Goal: Navigation & Orientation: Find specific page/section

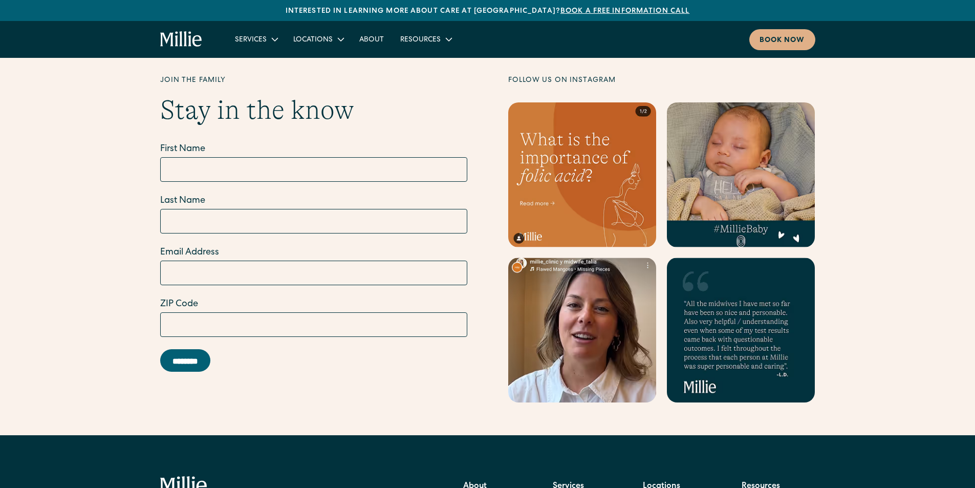
scroll to position [4088, 0]
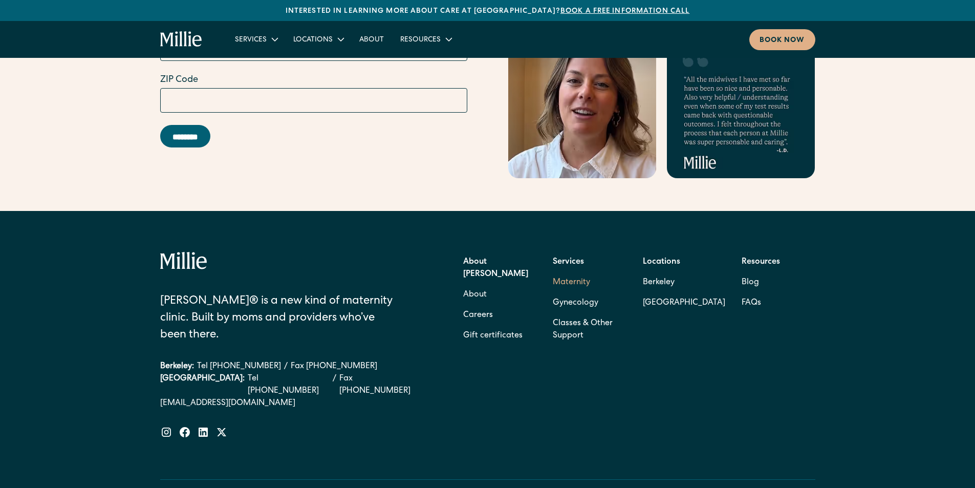
click at [565, 272] on link "Maternity" at bounding box center [571, 282] width 37 height 20
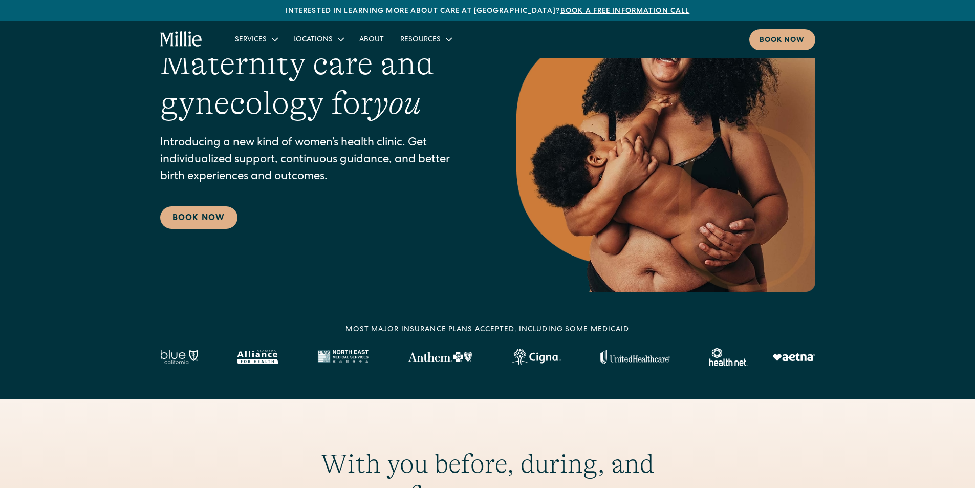
scroll to position [0, 0]
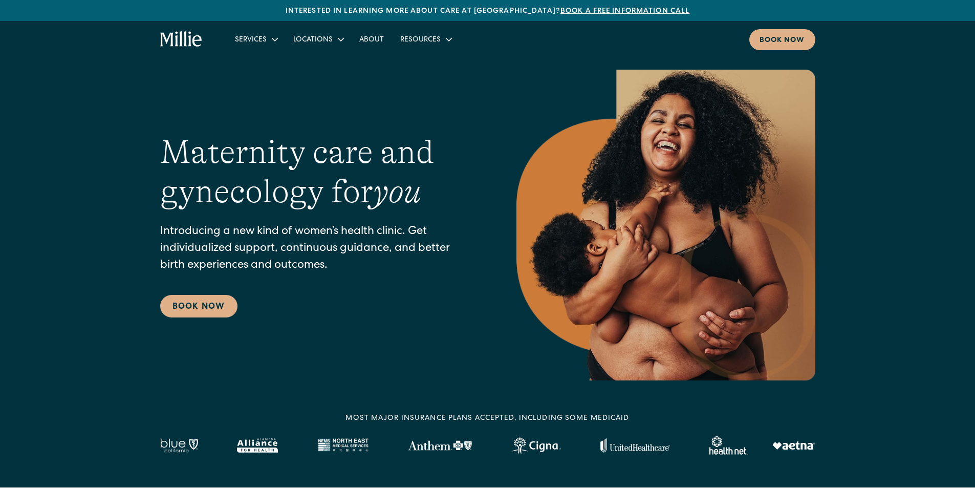
click at [186, 40] on icon "home" at bounding box center [185, 38] width 3 height 15
